Goal: Navigation & Orientation: Find specific page/section

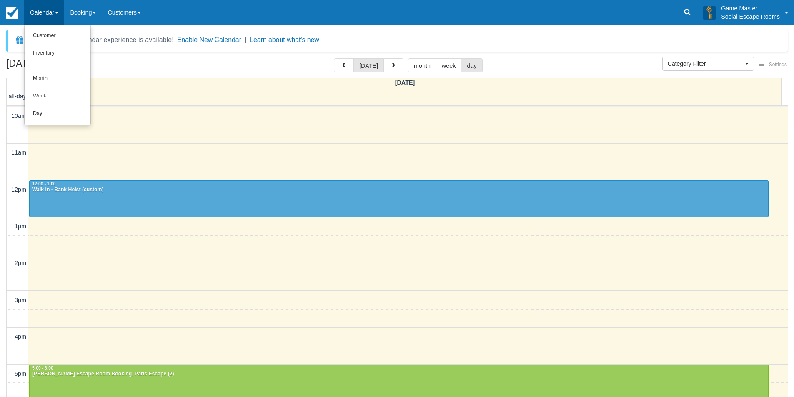
select select
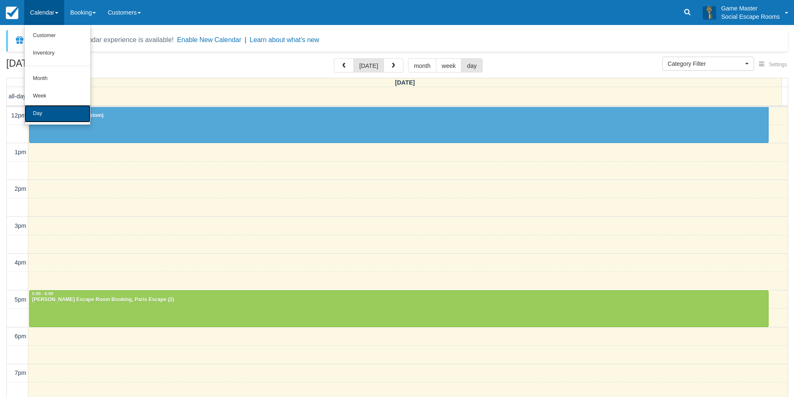
click at [61, 116] on link "Day" at bounding box center [58, 114] width 66 height 18
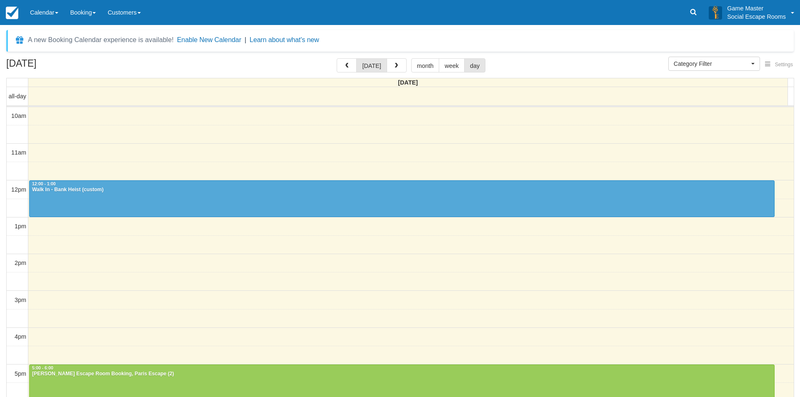
select select
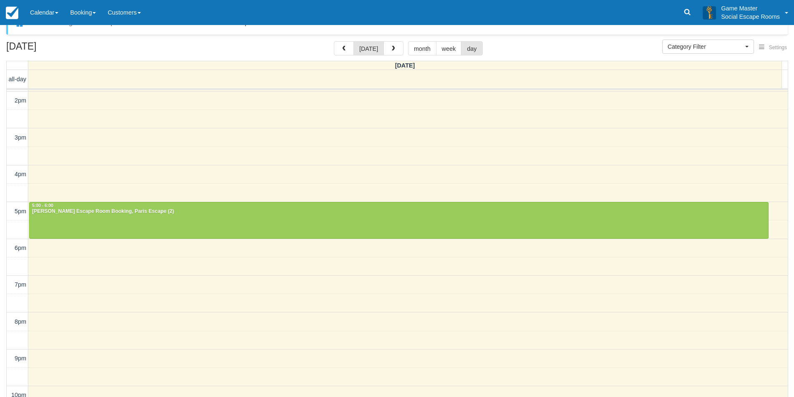
scroll to position [27, 0]
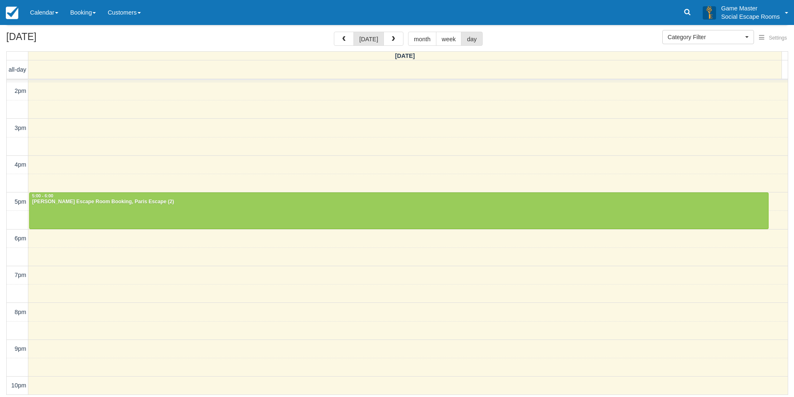
click at [395, 48] on div "August 14, 2025 today month week day" at bounding box center [396, 41] width 781 height 18
click at [60, 15] on link "Calendar" at bounding box center [44, 12] width 40 height 25
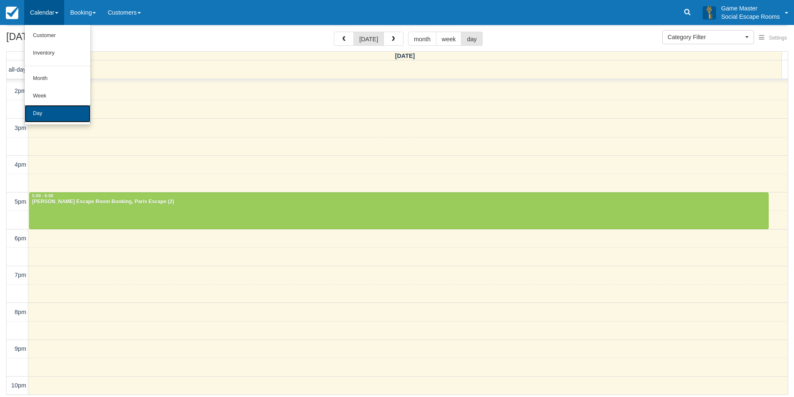
click at [61, 115] on link "Day" at bounding box center [58, 114] width 66 height 18
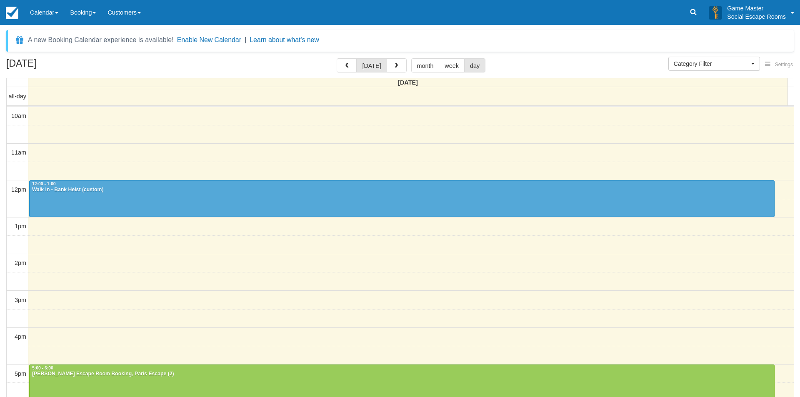
select select
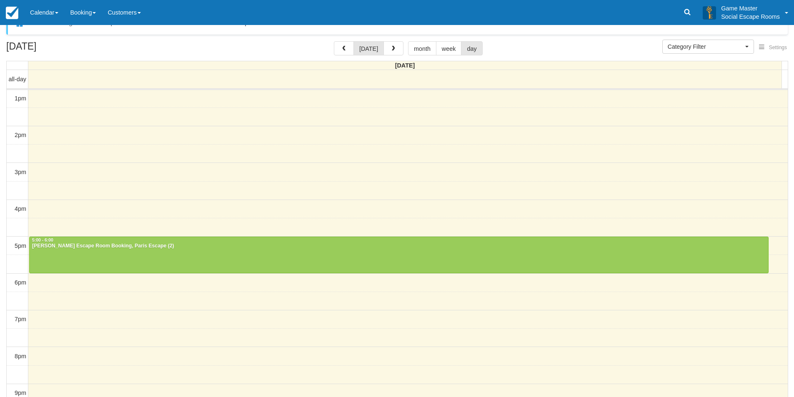
scroll to position [27, 0]
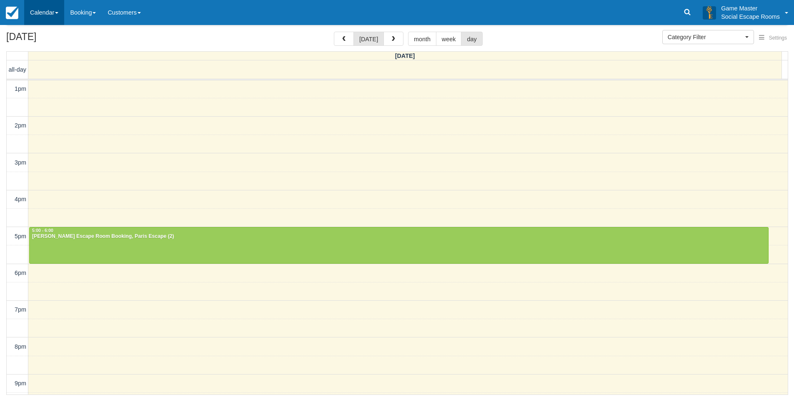
click at [57, 19] on link "Calendar" at bounding box center [44, 12] width 40 height 25
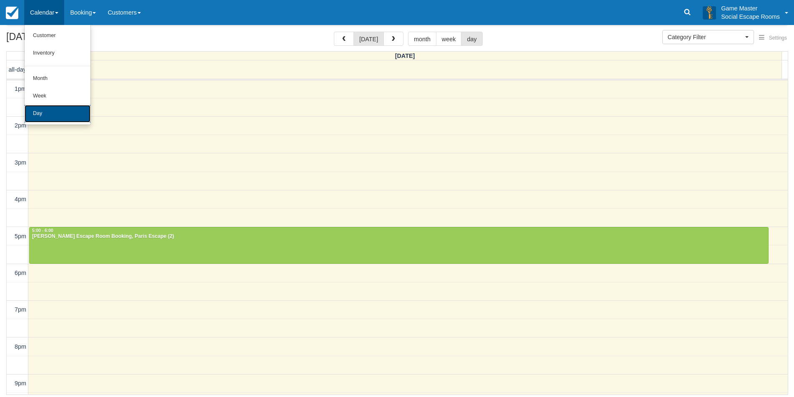
click at [64, 110] on link "Day" at bounding box center [58, 114] width 66 height 18
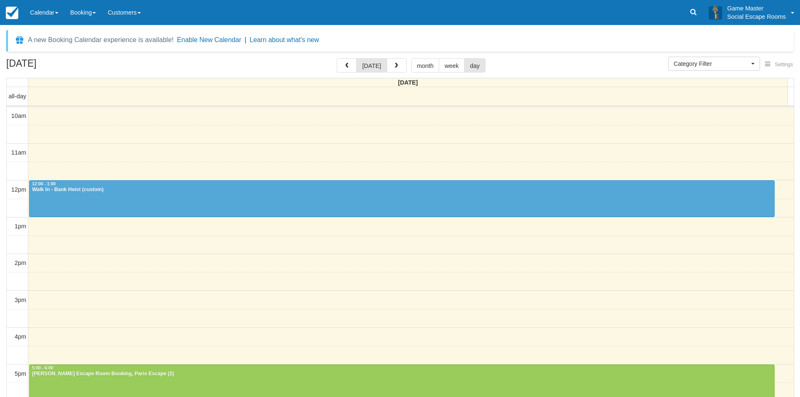
select select
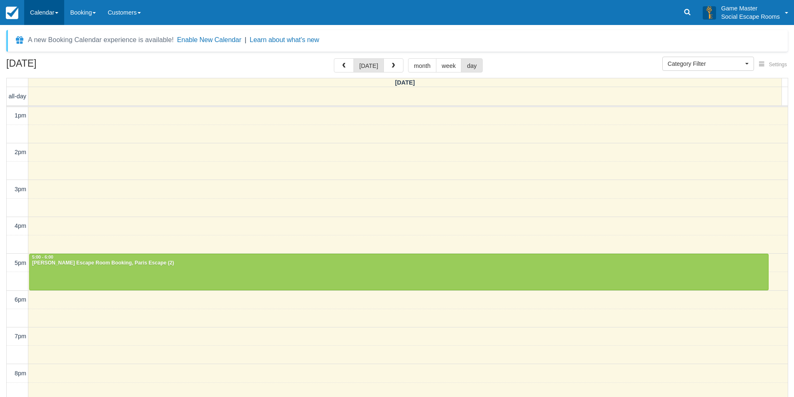
click at [63, 9] on link "Calendar" at bounding box center [44, 12] width 40 height 25
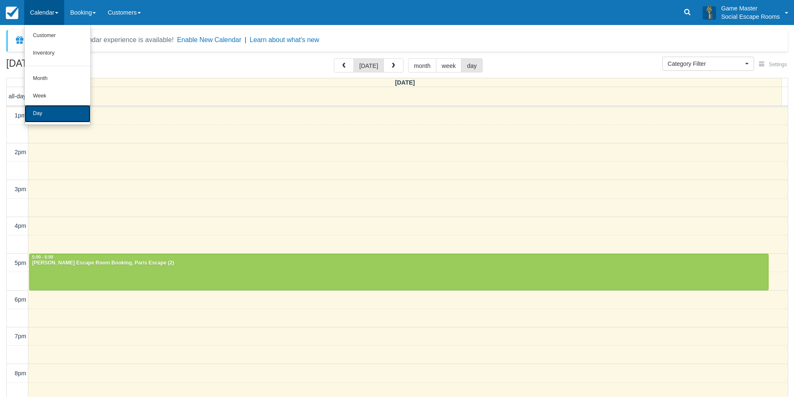
click at [55, 107] on link "Day" at bounding box center [58, 114] width 66 height 18
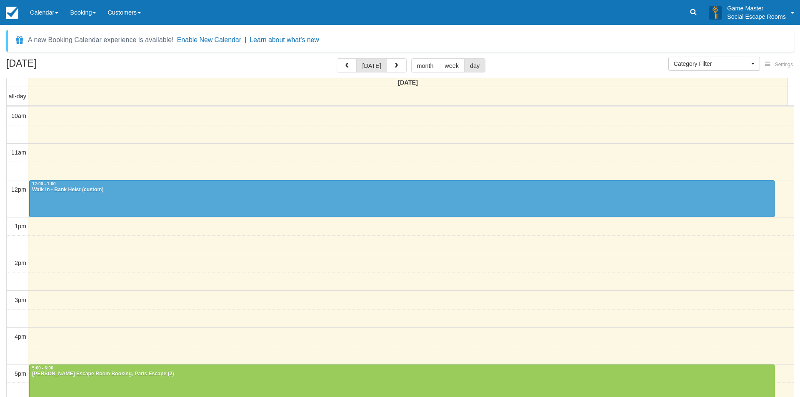
select select
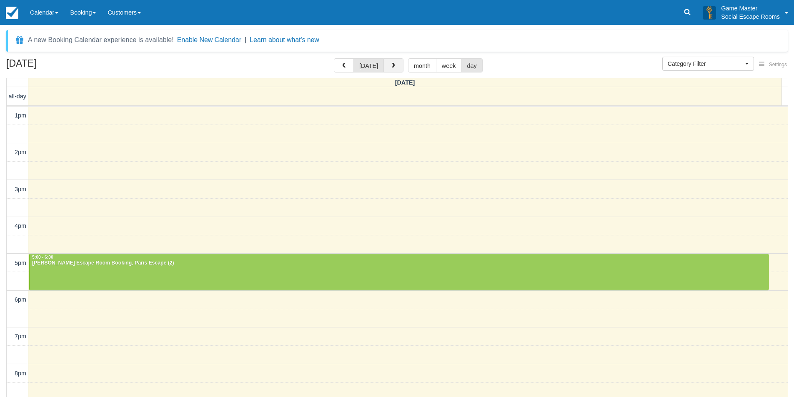
click at [395, 67] on button "button" at bounding box center [393, 65] width 20 height 14
click at [395, 67] on span "button" at bounding box center [396, 66] width 6 height 6
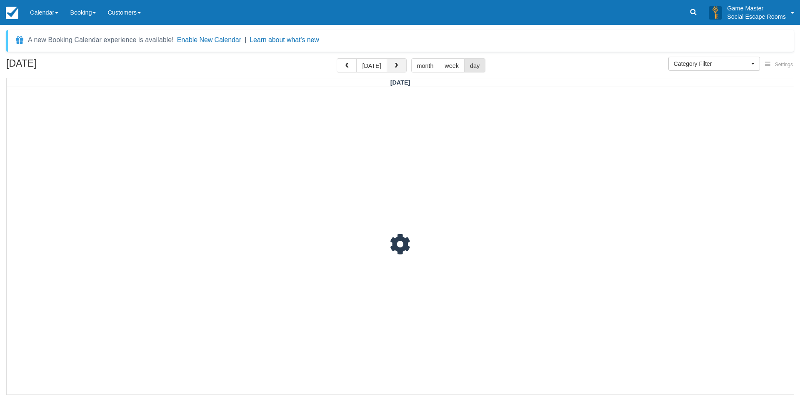
click at [395, 67] on span "button" at bounding box center [396, 66] width 6 height 6
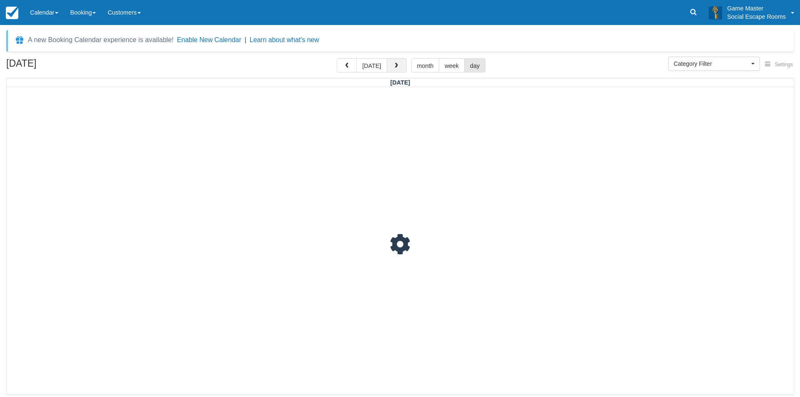
click at [395, 67] on span "button" at bounding box center [396, 66] width 6 height 6
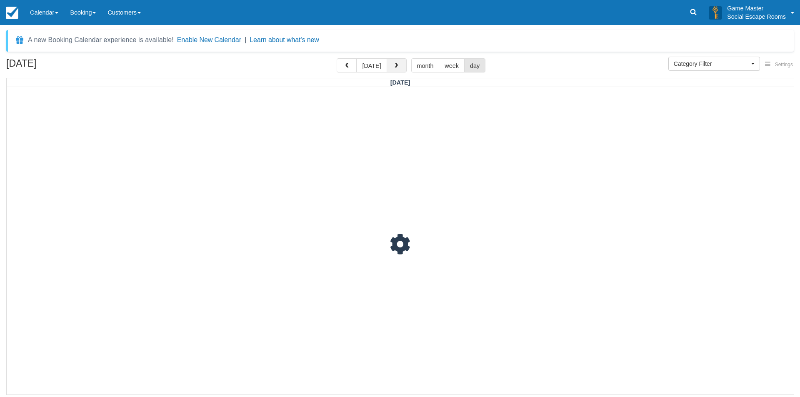
click at [395, 67] on span "button" at bounding box center [396, 66] width 6 height 6
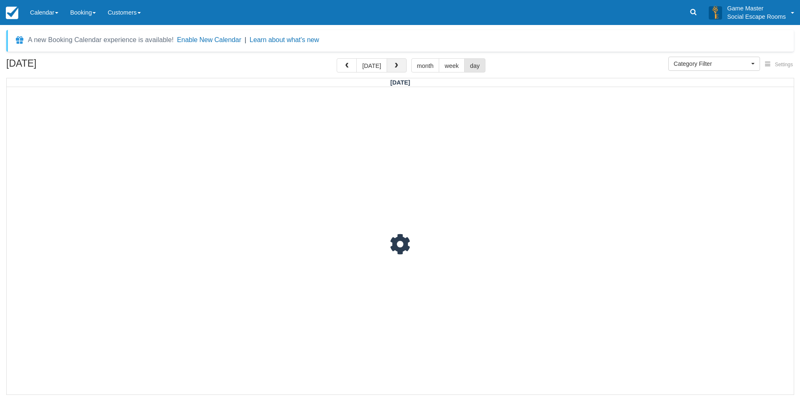
click at [395, 67] on span "button" at bounding box center [396, 66] width 6 height 6
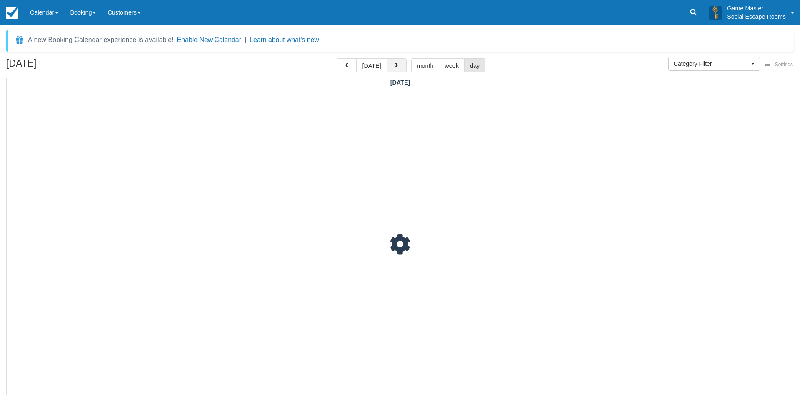
click at [395, 67] on span "button" at bounding box center [396, 66] width 6 height 6
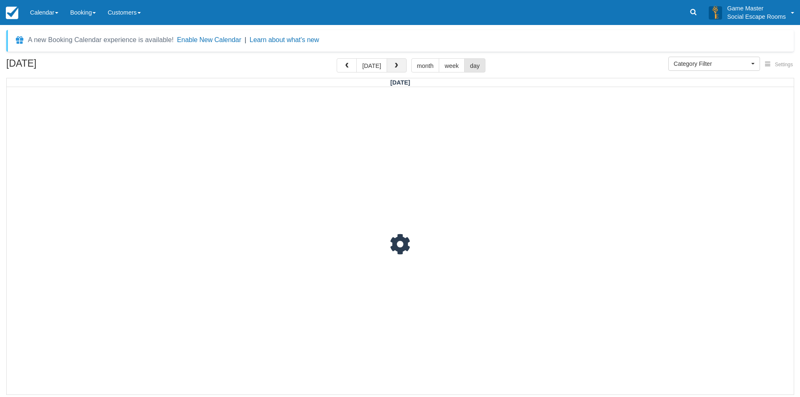
click at [395, 67] on span "button" at bounding box center [396, 66] width 6 height 6
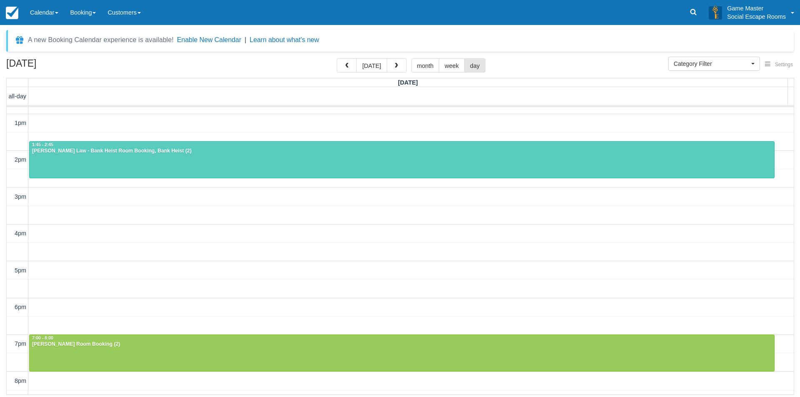
scroll to position [89, 0]
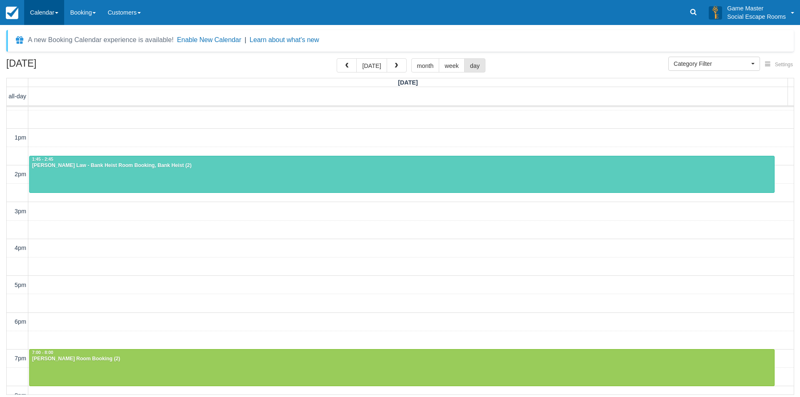
click at [39, 18] on link "Calendar" at bounding box center [44, 12] width 40 height 25
click at [55, 108] on link "Day" at bounding box center [58, 114] width 66 height 18
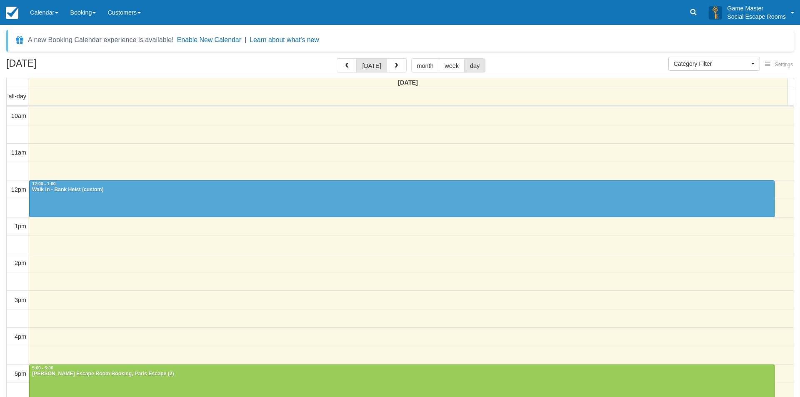
select select
